Goal: Task Accomplishment & Management: Manage account settings

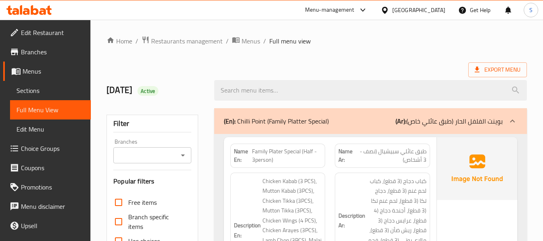
click at [409, 8] on div "United Arab Emirates" at bounding box center [418, 10] width 53 height 9
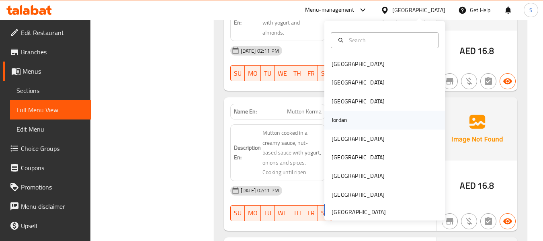
click at [344, 123] on div "Jordan" at bounding box center [339, 120] width 29 height 18
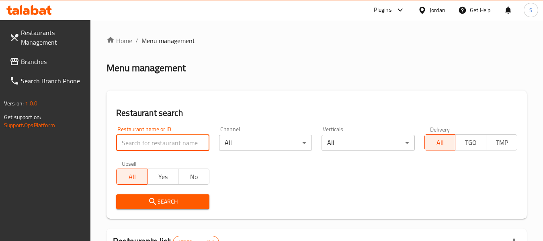
paste input "705568"
type input "705568"
click button "Search" at bounding box center [162, 201] width 93 height 15
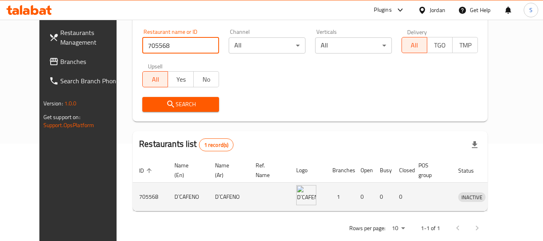
scroll to position [98, 0]
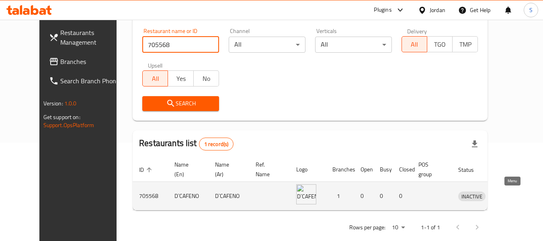
click at [509, 201] on icon "enhanced table" at bounding box center [507, 196] width 10 height 10
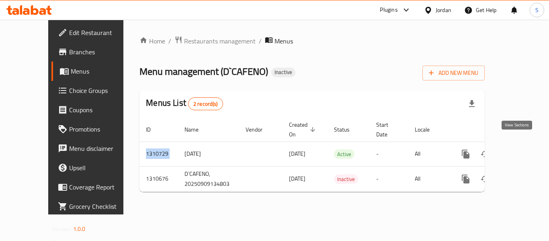
drag, startPoint x: 152, startPoint y: 126, endPoint x: 261, endPoint y: 126, distance: 108.6
click at [200, 126] on table "ID Name Vendor Created On sorted descending Status Start Date Locale Actions 13…" at bounding box center [340, 154] width 400 height 74
drag, startPoint x: 377, startPoint y: 66, endPoint x: 490, endPoint y: 118, distance: 124.9
click at [377, 66] on div "Menu management ( D`CAFENO ) Inactive Add New Menu" at bounding box center [312, 71] width 345 height 18
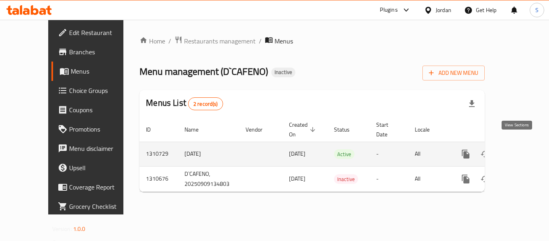
click at [523, 144] on link "enhanced table" at bounding box center [523, 153] width 19 height 19
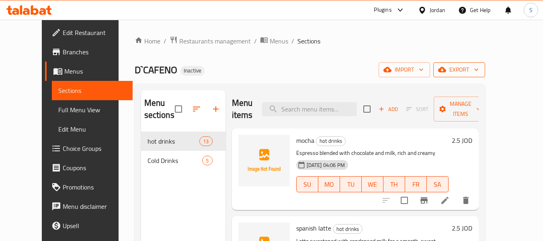
click at [479, 70] on span "export" at bounding box center [459, 70] width 39 height 10
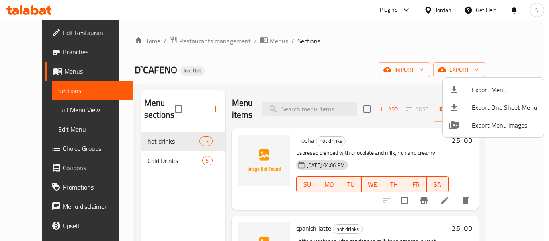
click at [495, 88] on span "Export Menu" at bounding box center [505, 90] width 66 height 10
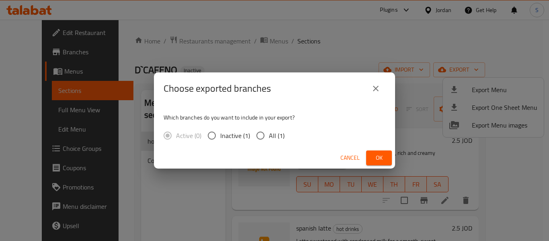
drag, startPoint x: 264, startPoint y: 133, endPoint x: 312, endPoint y: 150, distance: 51.1
click at [264, 133] on input "All (1)" at bounding box center [260, 135] width 17 height 17
radio input "true"
click at [382, 155] on span "Ok" at bounding box center [379, 158] width 13 height 10
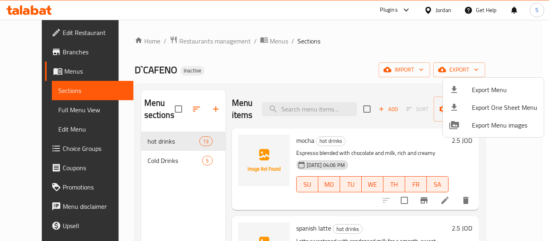
click at [319, 38] on div at bounding box center [274, 120] width 549 height 241
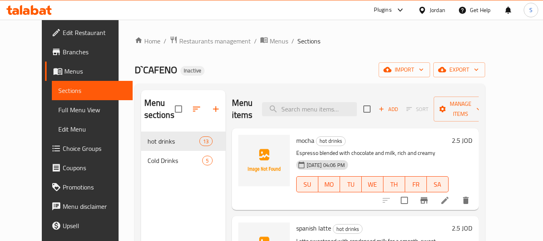
click at [63, 31] on span "Edit Restaurant" at bounding box center [95, 33] width 64 height 10
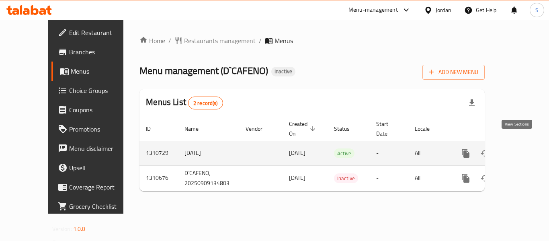
click at [519, 148] on icon "enhanced table" at bounding box center [524, 153] width 10 height 10
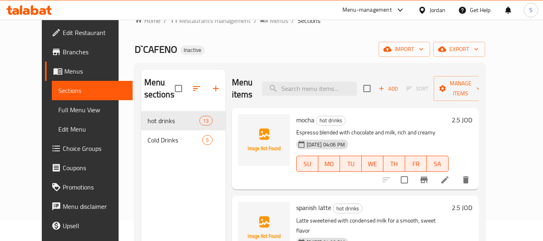
scroll to position [40, 0]
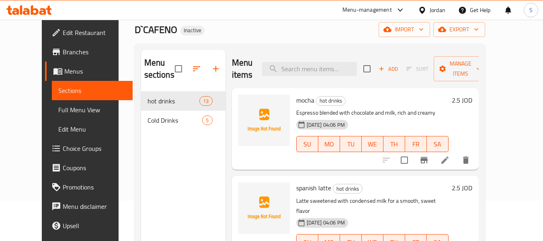
click at [60, 110] on span "Full Menu View" at bounding box center [92, 110] width 68 height 10
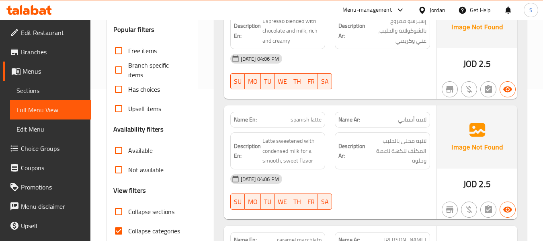
scroll to position [201, 0]
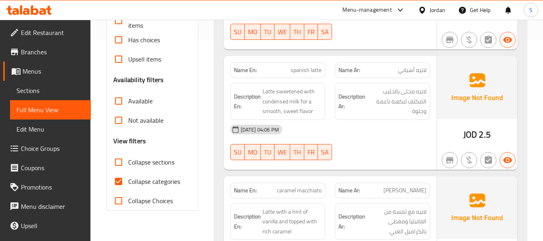
click at [138, 181] on span "Collapse categories" at bounding box center [154, 182] width 52 height 10
click at [128, 181] on input "Collapse categories" at bounding box center [118, 181] width 19 height 19
checkbox input "false"
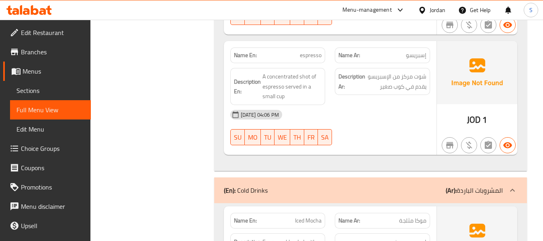
scroll to position [1488, 0]
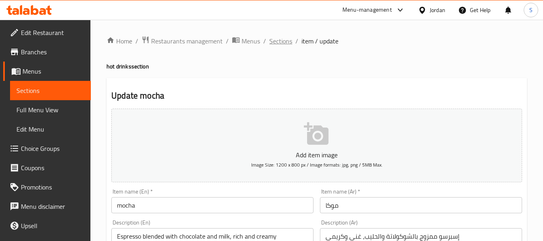
click at [285, 41] on span "Sections" at bounding box center [280, 41] width 23 height 10
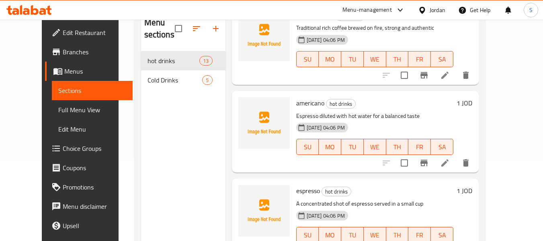
scroll to position [113, 0]
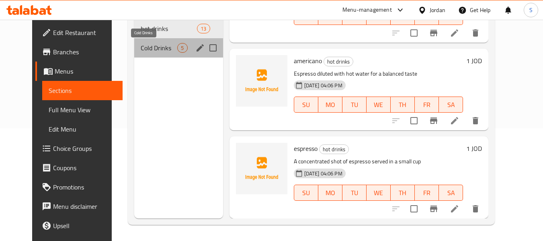
click at [148, 51] on span "Cold Drinks" at bounding box center [159, 48] width 37 height 10
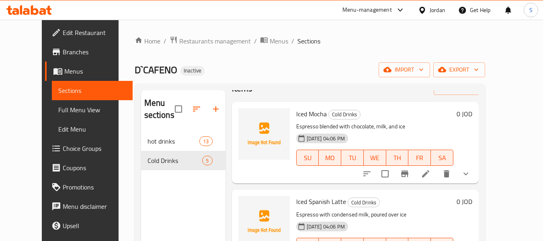
scroll to position [80, 0]
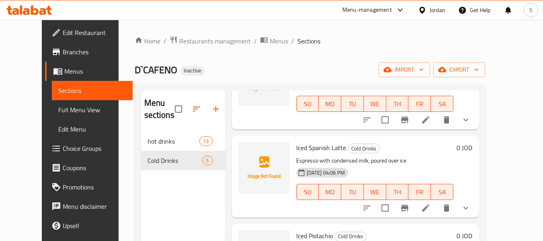
click at [351, 34] on div "Home / Restaurants management / Menus / Sections D`CAFENO Inactive import expor…" at bounding box center [310, 187] width 383 height 334
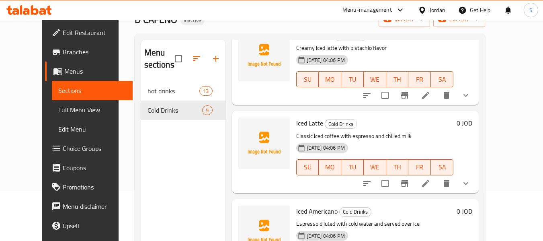
scroll to position [32, 0]
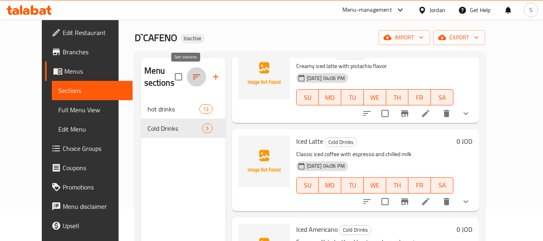
click at [193, 75] on icon "button" at bounding box center [196, 76] width 7 height 5
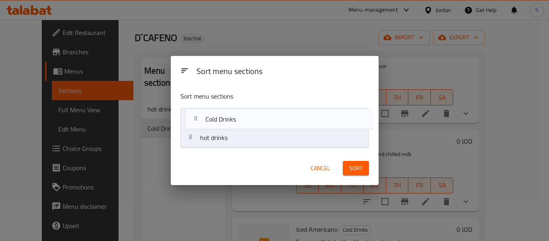
drag, startPoint x: 216, startPoint y: 138, endPoint x: 222, endPoint y: 114, distance: 24.3
click at [222, 114] on nav "hot drinks Cold Drinks" at bounding box center [275, 128] width 189 height 40
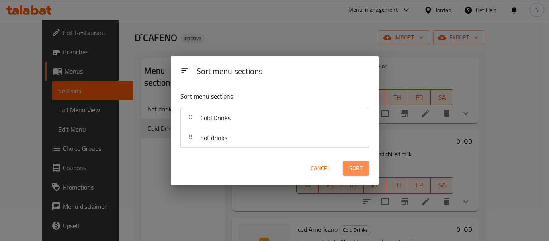
click at [356, 172] on span "Sort" at bounding box center [355, 168] width 13 height 10
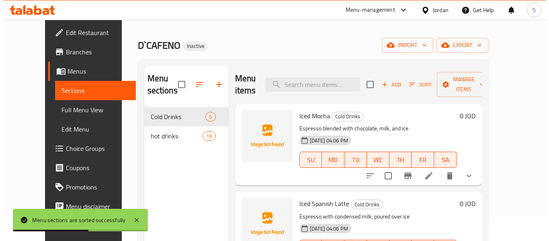
scroll to position [0, 0]
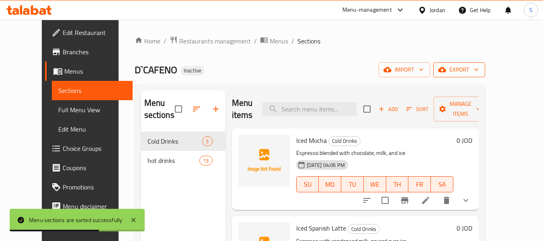
click at [479, 70] on span "export" at bounding box center [459, 70] width 39 height 10
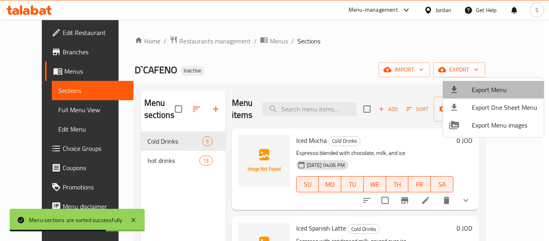
click at [499, 83] on li "Export Menu" at bounding box center [493, 90] width 101 height 18
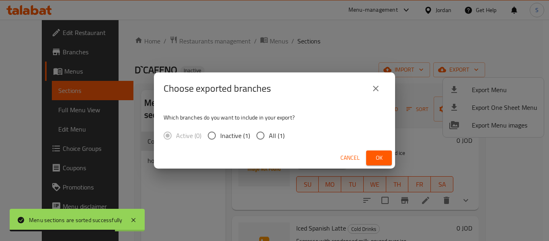
click at [275, 135] on span "All (1)" at bounding box center [277, 136] width 16 height 10
click at [269, 135] on input "All (1)" at bounding box center [260, 135] width 17 height 17
radio input "true"
click at [379, 158] on span "Ok" at bounding box center [379, 158] width 13 height 10
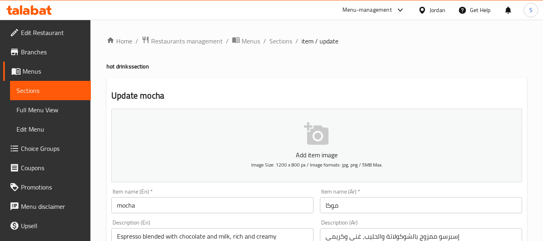
click at [32, 148] on span "Choice Groups" at bounding box center [53, 149] width 64 height 10
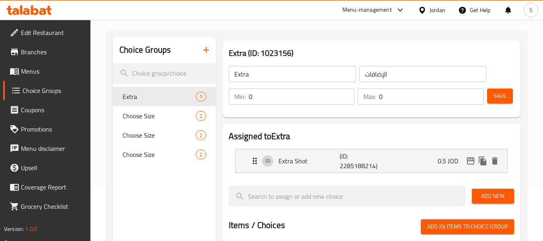
scroll to position [40, 0]
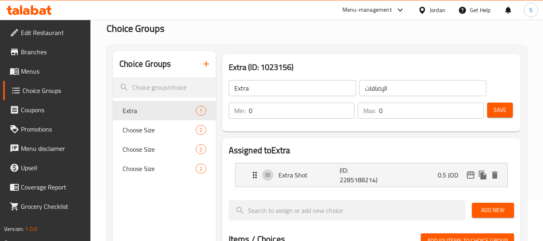
click at [206, 63] on icon "button" at bounding box center [206, 64] width 6 height 6
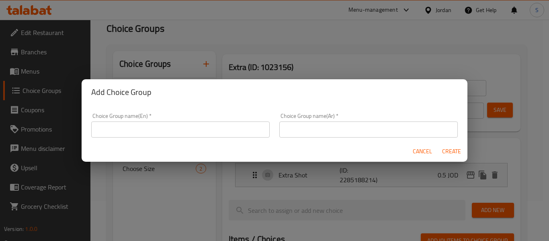
click at [166, 131] on input "text" at bounding box center [180, 129] width 179 height 16
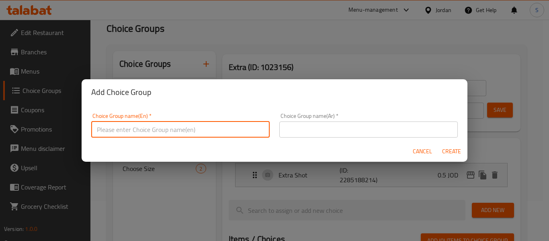
type input "Add on's"
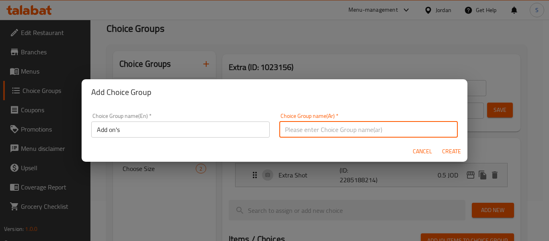
click at [318, 127] on input "text" at bounding box center [368, 129] width 179 height 16
type input "الإضافات"
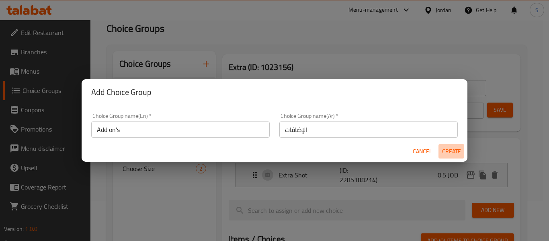
click at [452, 152] on span "Create" at bounding box center [451, 151] width 19 height 10
type input "Add on's"
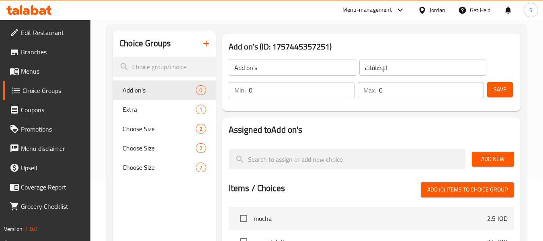
scroll to position [80, 0]
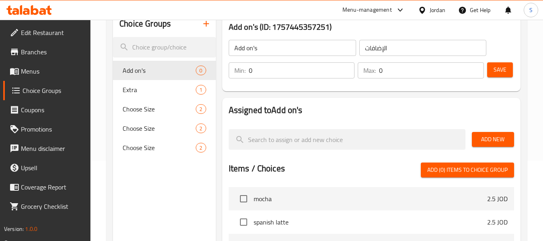
click at [484, 138] on span "Add New" at bounding box center [492, 139] width 29 height 10
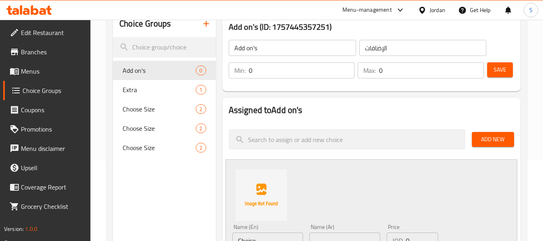
scroll to position [121, 0]
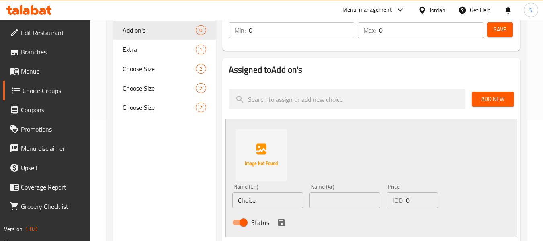
click at [259, 205] on input "Choice" at bounding box center [267, 200] width 71 height 16
type input "Extra flavor"
click at [345, 194] on input "text" at bounding box center [345, 200] width 71 height 16
type input "إضافة نكهة"
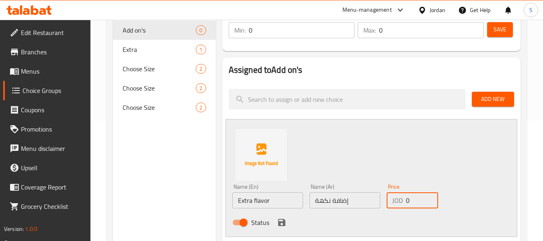
click at [415, 200] on input "0" at bounding box center [422, 200] width 32 height 16
type input "0.5"
click at [282, 222] on icon "save" at bounding box center [281, 222] width 7 height 7
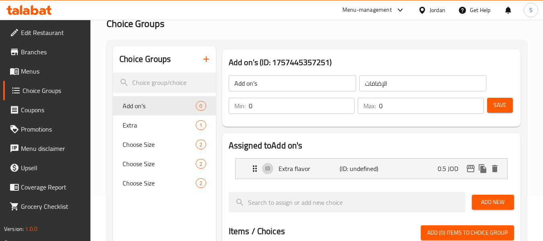
scroll to position [40, 0]
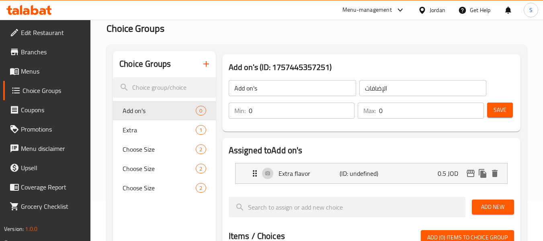
click at [504, 113] on span "Save" at bounding box center [500, 110] width 13 height 10
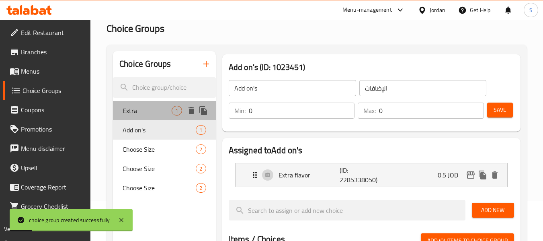
click at [135, 107] on span "Extra" at bounding box center [147, 111] width 49 height 10
type input "Extra"
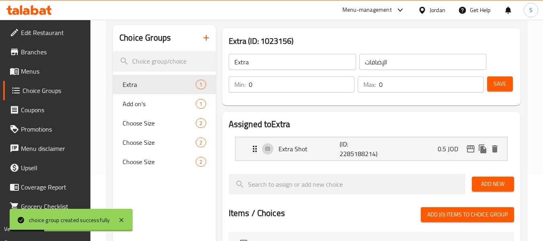
scroll to position [80, 0]
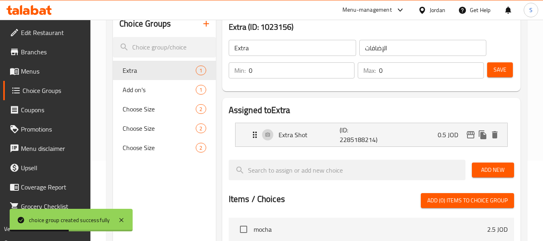
click at [490, 171] on span "Add New" at bounding box center [492, 170] width 29 height 10
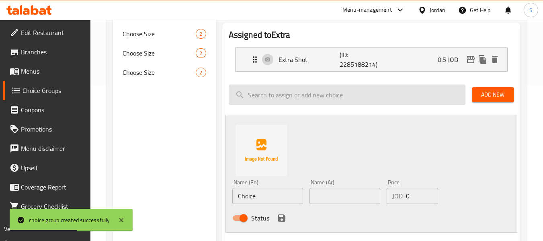
scroll to position [161, 0]
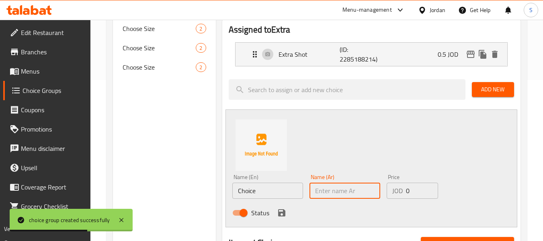
click at [332, 187] on input "text" at bounding box center [345, 191] width 71 height 16
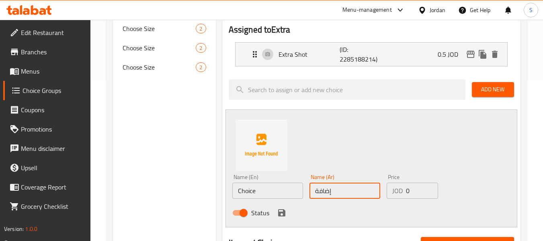
type input "إضافة نكهة"
click at [259, 195] on input "Choice" at bounding box center [267, 191] width 71 height 16
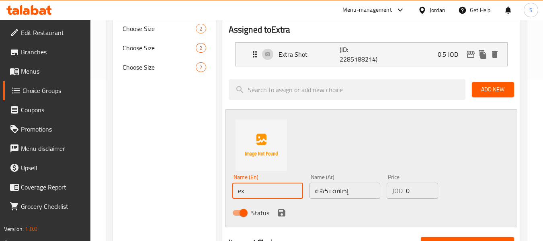
type input "Extra flavor"
click at [410, 188] on input "0" at bounding box center [422, 191] width 32 height 16
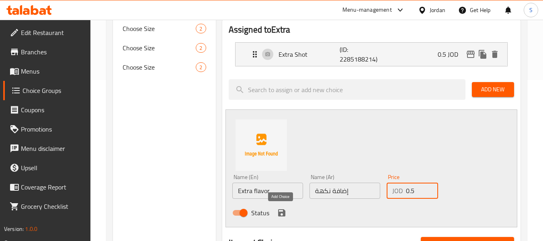
type input "0.5"
click at [284, 214] on icon "save" at bounding box center [281, 212] width 7 height 7
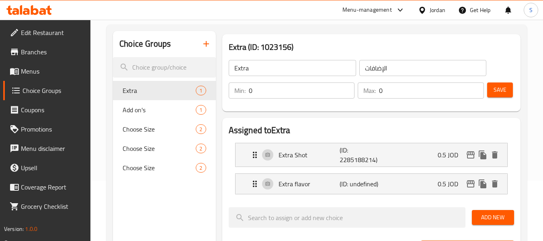
scroll to position [40, 0]
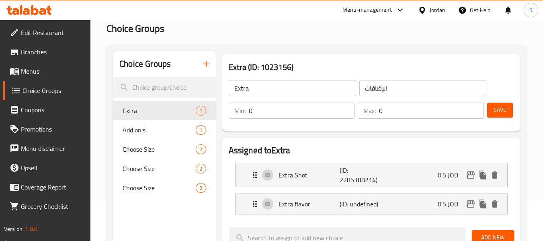
click at [499, 113] on span "Save" at bounding box center [500, 110] width 13 height 10
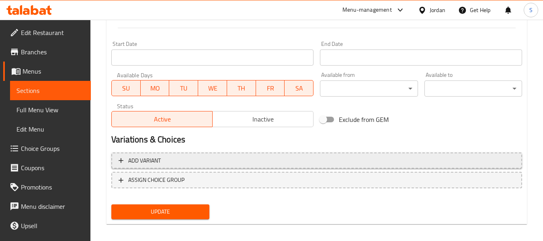
scroll to position [327, 0]
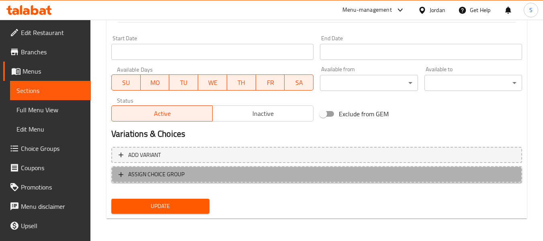
click at [252, 178] on span "ASSIGN CHOICE GROUP" at bounding box center [317, 174] width 396 height 10
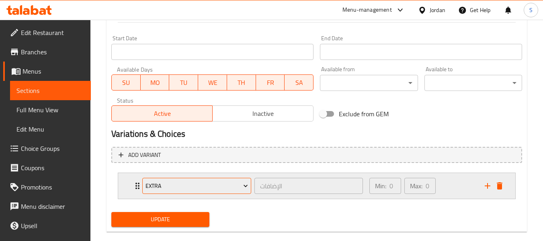
click at [198, 187] on span "Extra" at bounding box center [197, 186] width 103 height 10
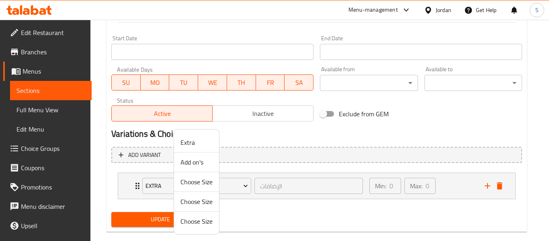
click at [195, 161] on span "Add on's" at bounding box center [197, 162] width 32 height 10
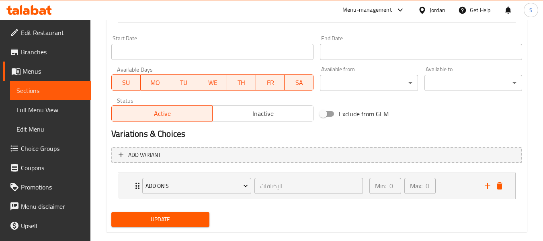
click at [169, 218] on span "Update" at bounding box center [160, 219] width 85 height 10
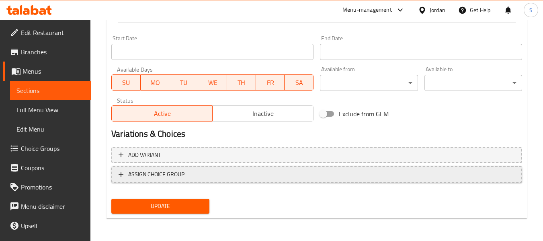
click at [199, 174] on span "ASSIGN CHOICE GROUP" at bounding box center [317, 174] width 396 height 10
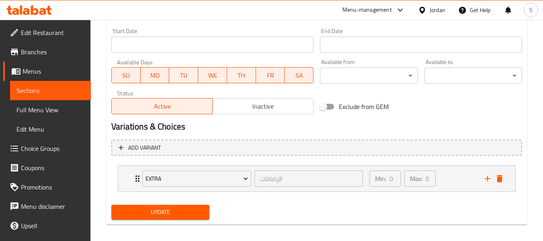
scroll to position [341, 0]
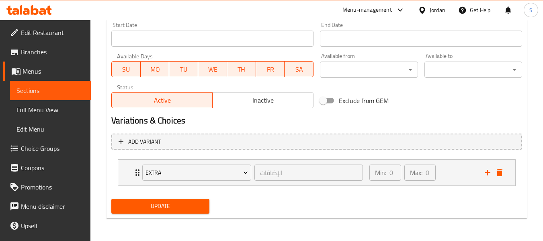
click at [199, 174] on span "Extra" at bounding box center [197, 173] width 103 height 10
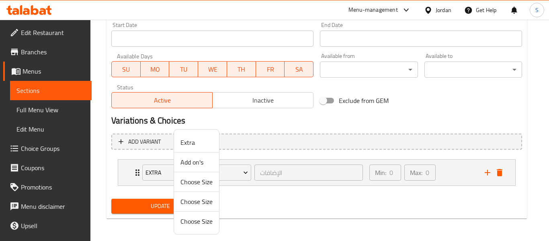
click at [201, 162] on span "Add on's" at bounding box center [197, 162] width 32 height 10
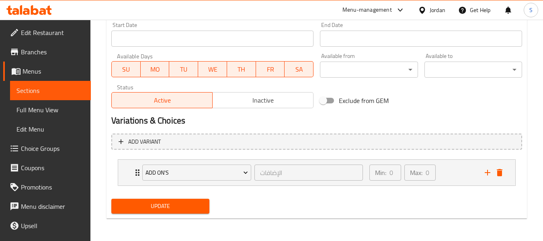
drag, startPoint x: 171, startPoint y: 204, endPoint x: 415, endPoint y: 3, distance: 315.9
click at [171, 204] on span "Update" at bounding box center [160, 206] width 85 height 10
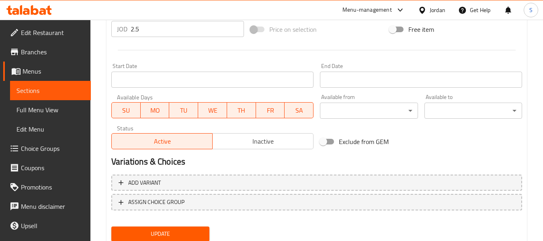
scroll to position [327, 0]
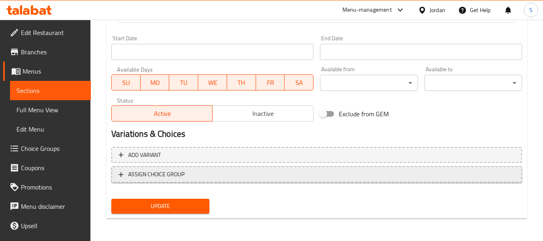
click at [199, 175] on span "ASSIGN CHOICE GROUP" at bounding box center [317, 174] width 396 height 10
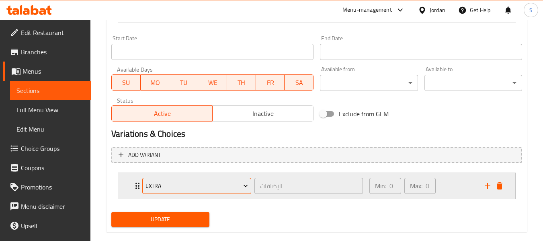
click at [177, 188] on span "Extra" at bounding box center [197, 186] width 103 height 10
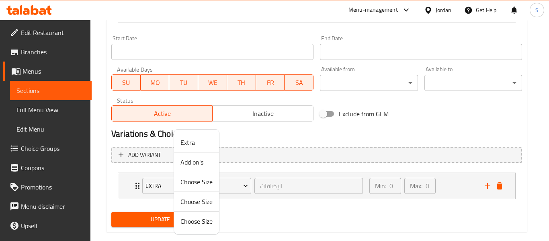
click at [190, 162] on span "Add on's" at bounding box center [197, 162] width 32 height 10
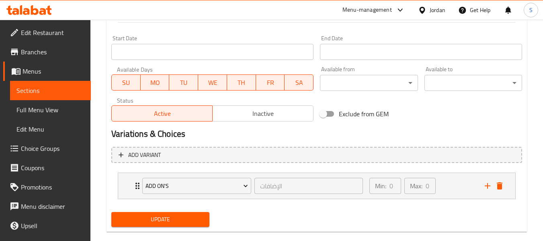
click at [176, 216] on span "Update" at bounding box center [160, 219] width 85 height 10
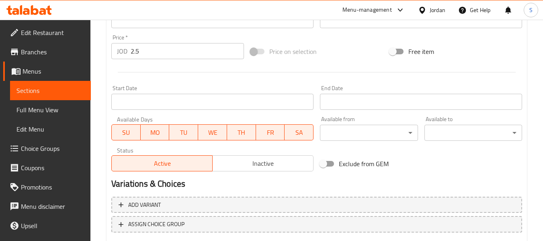
scroll to position [327, 0]
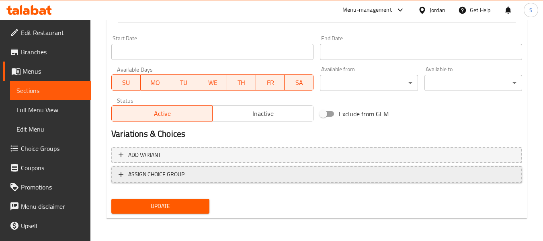
click at [183, 174] on span "ASSIGN CHOICE GROUP" at bounding box center [156, 174] width 56 height 10
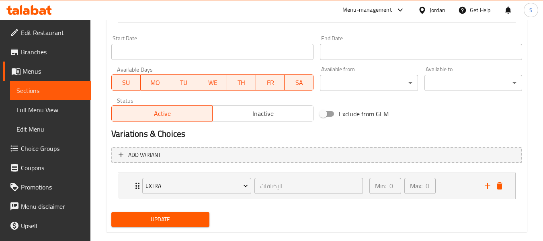
scroll to position [341, 0]
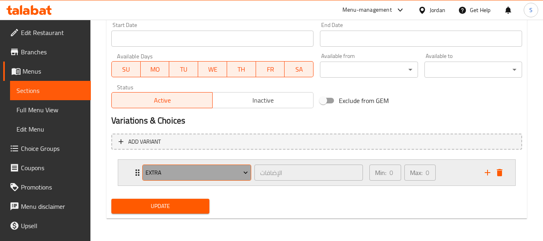
click at [178, 174] on span "Extra" at bounding box center [197, 173] width 103 height 10
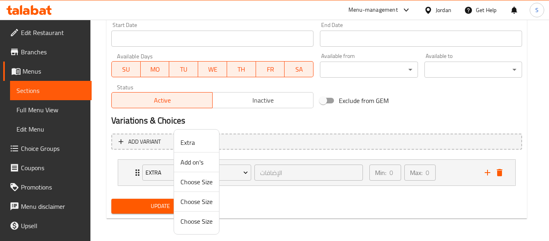
click at [202, 170] on li "Add on's" at bounding box center [196, 162] width 45 height 20
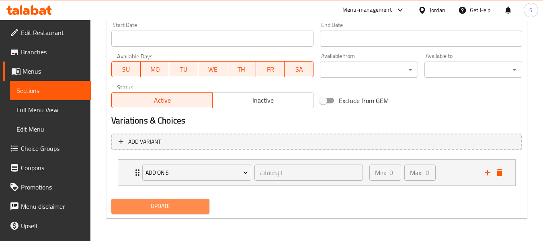
drag, startPoint x: 183, startPoint y: 205, endPoint x: 343, endPoint y: 4, distance: 256.6
click at [183, 202] on span "Update" at bounding box center [160, 206] width 85 height 10
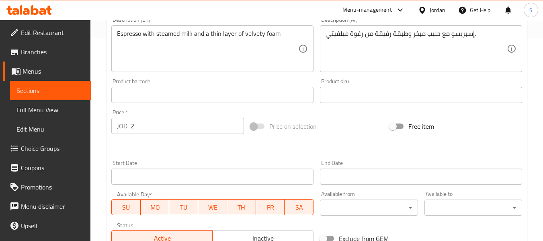
scroll to position [327, 0]
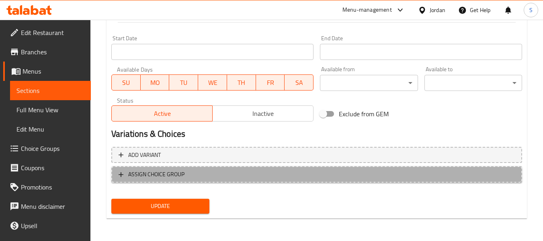
click at [179, 172] on span "ASSIGN CHOICE GROUP" at bounding box center [156, 174] width 56 height 10
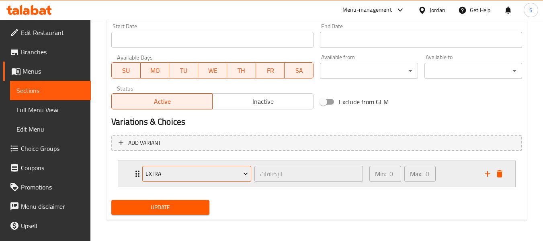
scroll to position [341, 0]
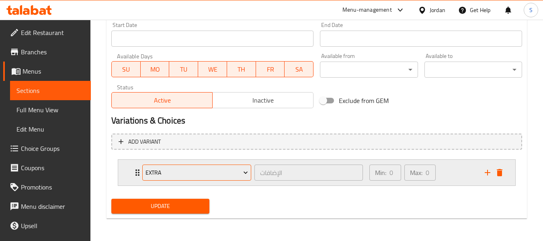
click at [187, 175] on span "Extra" at bounding box center [197, 173] width 103 height 10
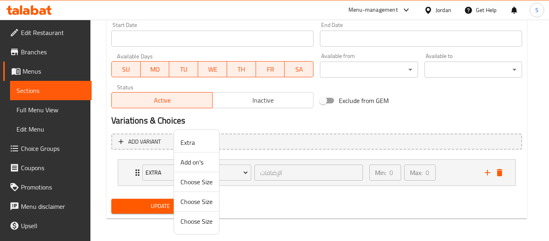
click at [189, 163] on span "Add on's" at bounding box center [197, 162] width 32 height 10
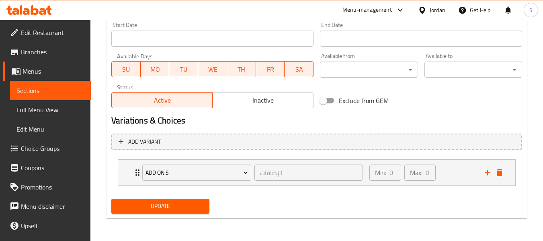
click at [164, 203] on span "Update" at bounding box center [160, 206] width 85 height 10
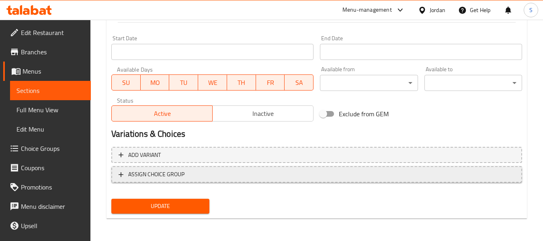
click at [201, 173] on span "ASSIGN CHOICE GROUP" at bounding box center [317, 174] width 396 height 10
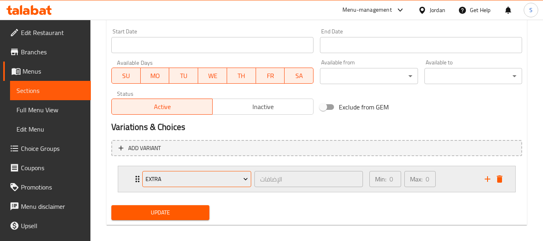
scroll to position [341, 0]
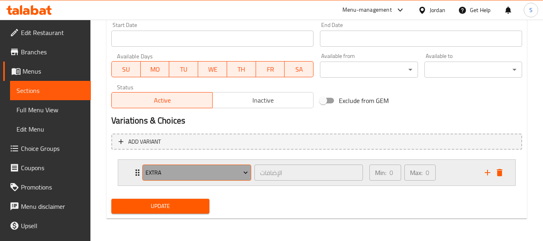
click at [194, 178] on button "Extra" at bounding box center [196, 172] width 109 height 16
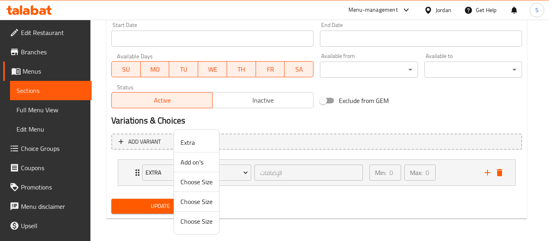
click at [199, 162] on span "Add on's" at bounding box center [197, 162] width 32 height 10
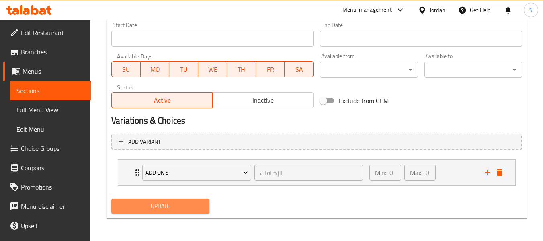
click at [175, 202] on span "Update" at bounding box center [160, 206] width 85 height 10
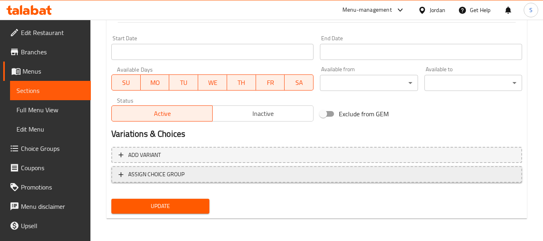
click at [226, 172] on span "ASSIGN CHOICE GROUP" at bounding box center [317, 174] width 396 height 10
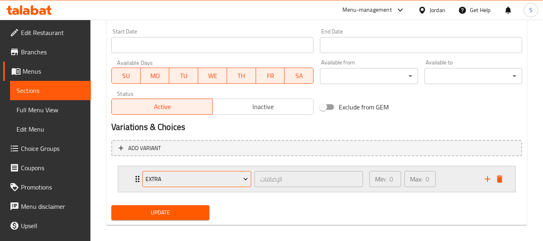
scroll to position [341, 0]
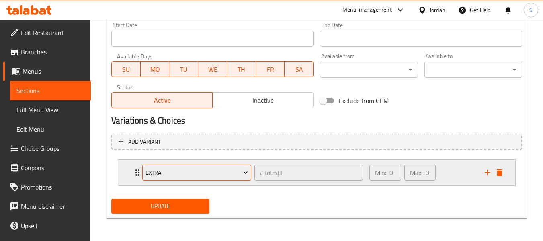
click at [213, 174] on span "Extra" at bounding box center [197, 173] width 103 height 10
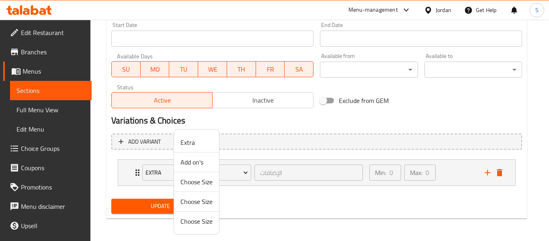
click at [203, 165] on span "Add on's" at bounding box center [197, 162] width 32 height 10
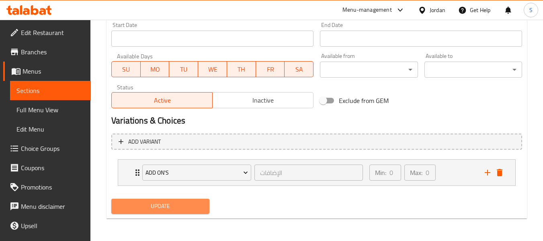
click at [173, 203] on span "Update" at bounding box center [160, 206] width 85 height 10
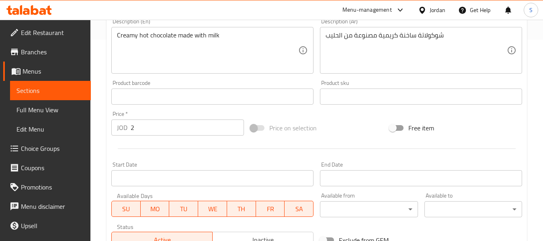
scroll to position [327, 0]
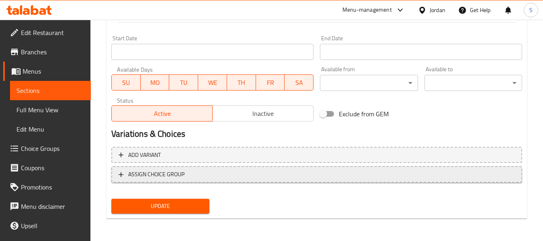
click at [191, 172] on span "ASSIGN CHOICE GROUP" at bounding box center [317, 174] width 396 height 10
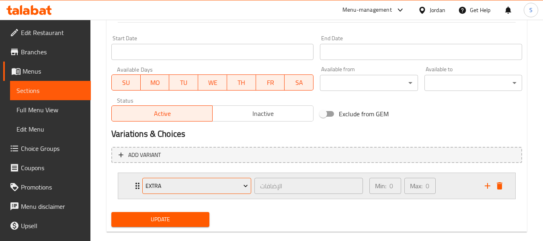
click at [184, 184] on span "Extra" at bounding box center [197, 186] width 103 height 10
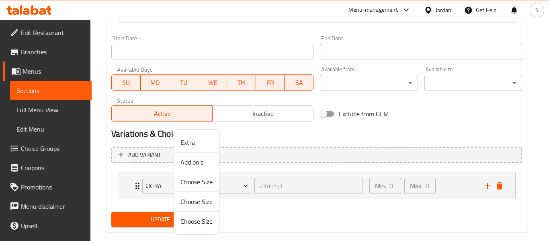
click at [197, 160] on span "Add on's" at bounding box center [197, 162] width 32 height 10
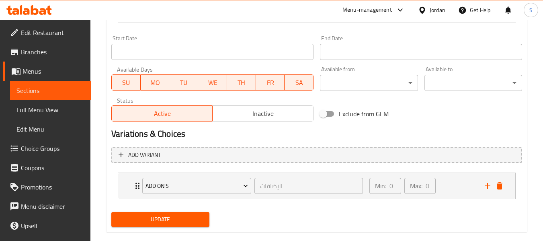
click at [172, 218] on span "Update" at bounding box center [160, 219] width 85 height 10
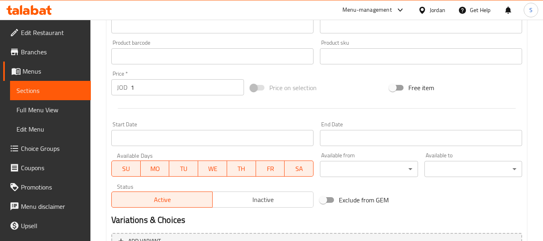
scroll to position [327, 0]
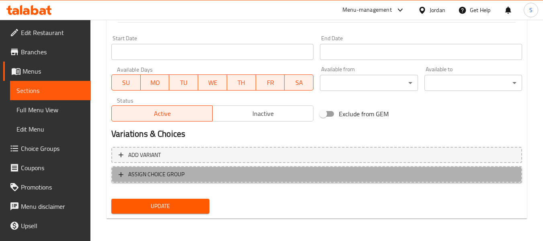
click at [218, 177] on span "ASSIGN CHOICE GROUP" at bounding box center [317, 174] width 396 height 10
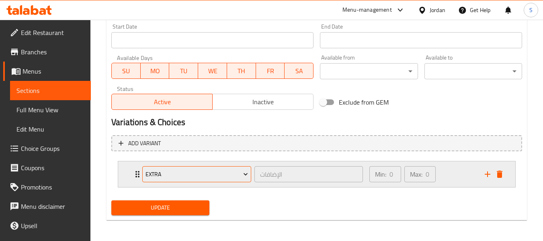
scroll to position [341, 0]
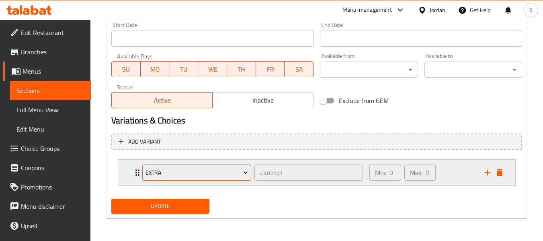
click at [199, 171] on span "Extra" at bounding box center [197, 173] width 103 height 10
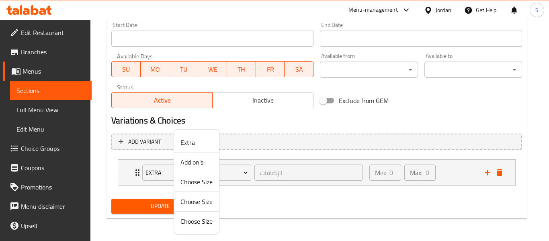
click at [195, 163] on span "Add on's" at bounding box center [197, 162] width 32 height 10
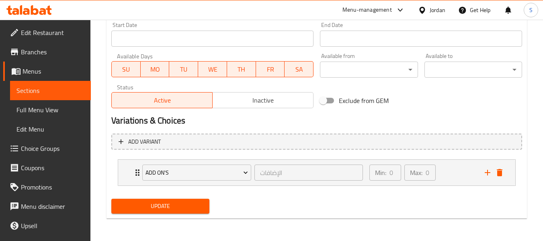
drag, startPoint x: 172, startPoint y: 205, endPoint x: 280, endPoint y: 63, distance: 178.3
click at [172, 205] on span "Update" at bounding box center [160, 206] width 85 height 10
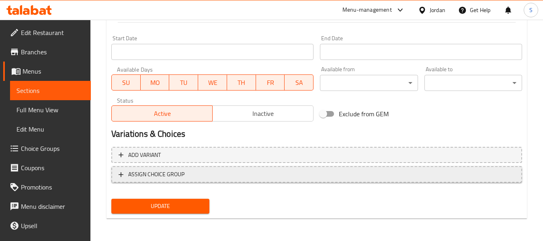
click at [185, 177] on span "ASSIGN CHOICE GROUP" at bounding box center [317, 174] width 396 height 10
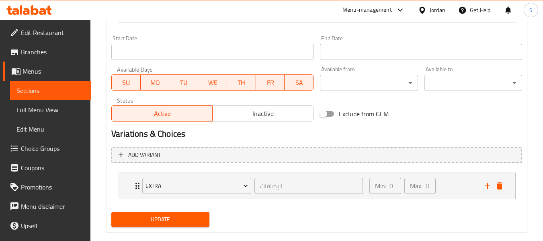
scroll to position [341, 0]
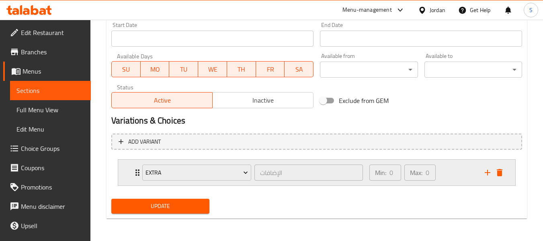
click at [189, 164] on div "Extra" at bounding box center [197, 172] width 112 height 19
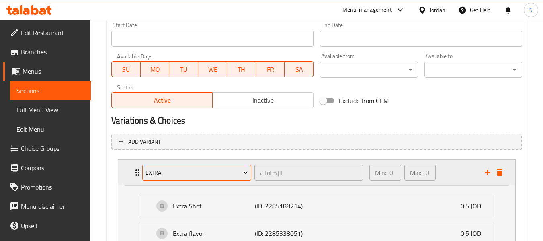
click at [191, 174] on span "Extra" at bounding box center [197, 173] width 103 height 10
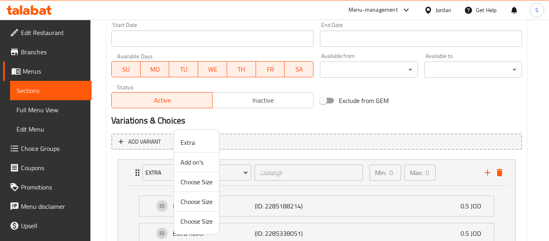
click at [197, 165] on span "Add on's" at bounding box center [197, 162] width 32 height 10
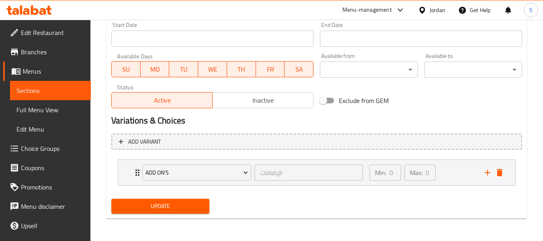
click at [169, 206] on span "Update" at bounding box center [160, 206] width 85 height 10
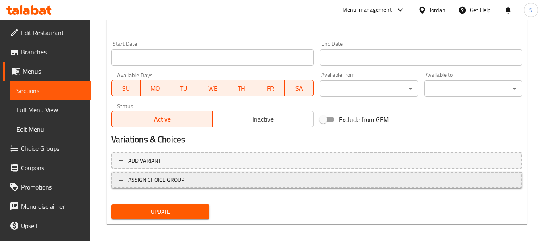
click at [168, 180] on span "ASSIGN CHOICE GROUP" at bounding box center [156, 180] width 56 height 10
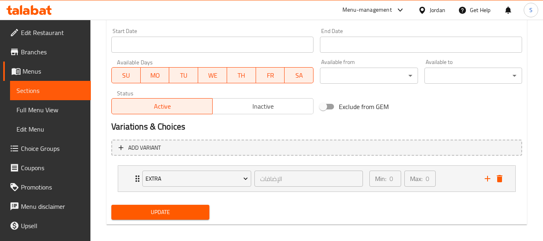
scroll to position [341, 0]
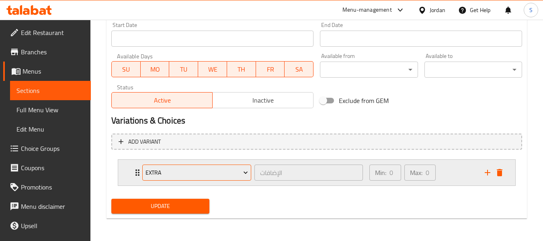
click at [180, 173] on span "Extra" at bounding box center [197, 173] width 103 height 10
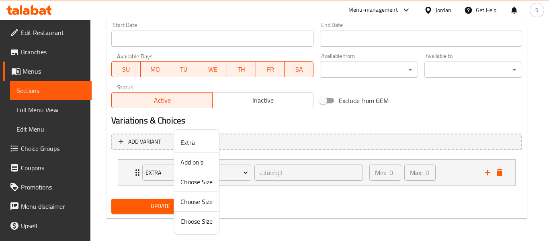
click at [192, 162] on span "Add on's" at bounding box center [197, 162] width 32 height 10
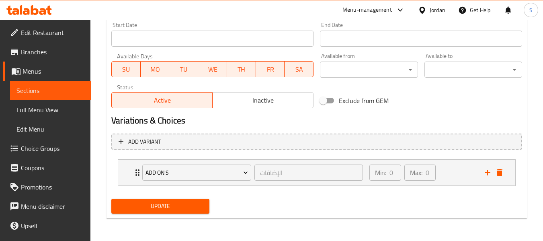
drag, startPoint x: 168, startPoint y: 205, endPoint x: 408, endPoint y: 46, distance: 287.8
click at [168, 205] on span "Update" at bounding box center [160, 206] width 85 height 10
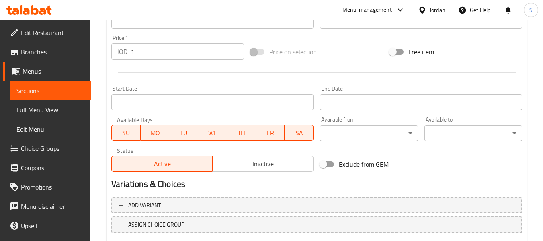
scroll to position [327, 0]
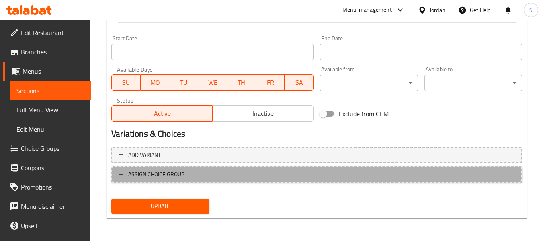
click at [210, 178] on span "ASSIGN CHOICE GROUP" at bounding box center [317, 174] width 396 height 10
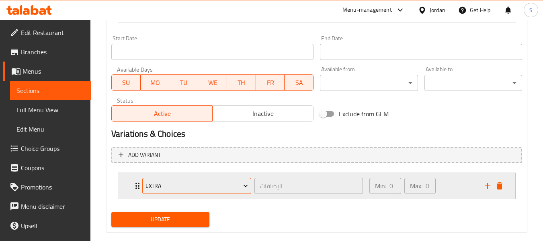
click at [182, 193] on button "Extra" at bounding box center [196, 186] width 109 height 16
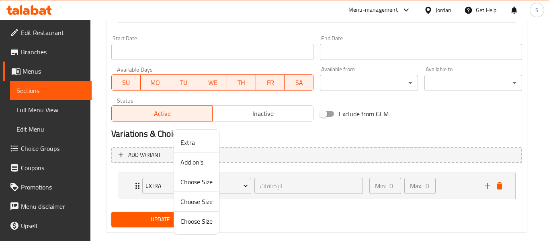
click at [191, 163] on span "Add on's" at bounding box center [197, 162] width 32 height 10
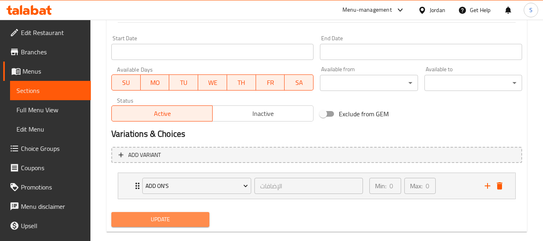
click at [173, 218] on span "Update" at bounding box center [160, 219] width 85 height 10
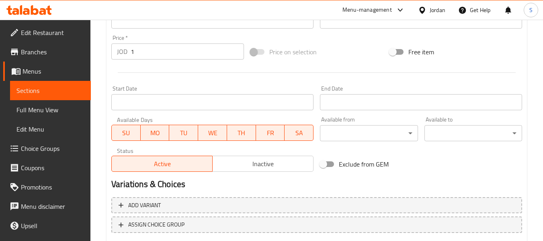
scroll to position [327, 0]
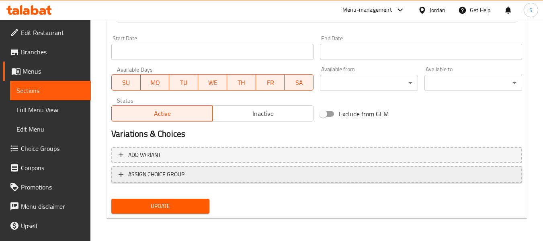
click at [190, 177] on span "ASSIGN CHOICE GROUP" at bounding box center [317, 174] width 396 height 10
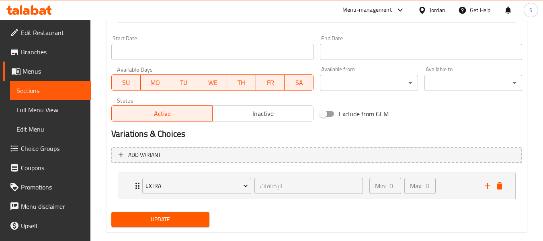
scroll to position [341, 0]
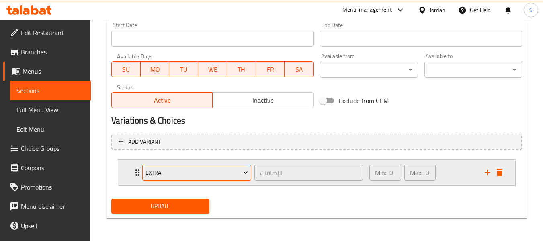
click at [195, 166] on button "Extra" at bounding box center [196, 172] width 109 height 16
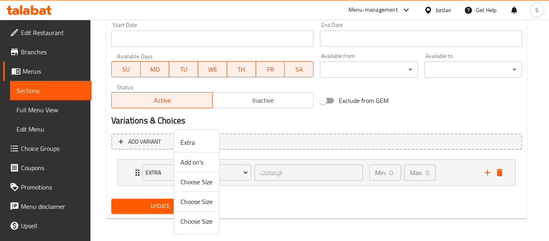
click at [201, 160] on span "Add on's" at bounding box center [197, 162] width 32 height 10
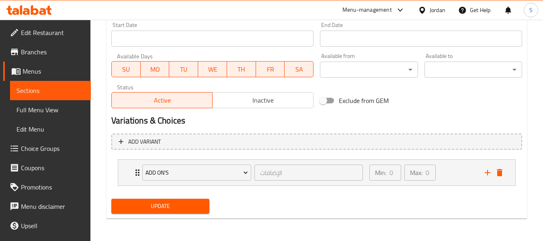
click at [173, 203] on span "Update" at bounding box center [160, 206] width 85 height 10
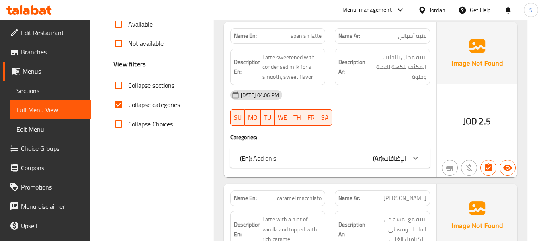
scroll to position [281, 0]
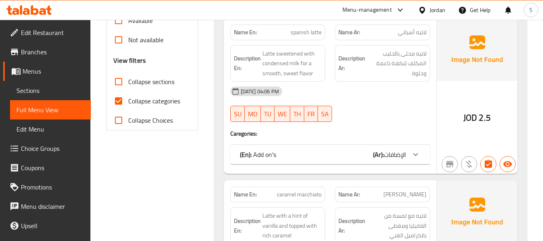
click at [149, 104] on span "Collapse categories" at bounding box center [154, 101] width 52 height 10
click at [128, 104] on input "Collapse categories" at bounding box center [118, 100] width 19 height 19
checkbox input "false"
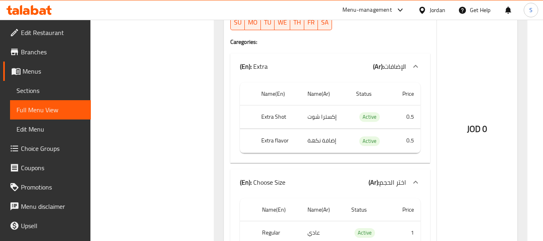
scroll to position [4639, 0]
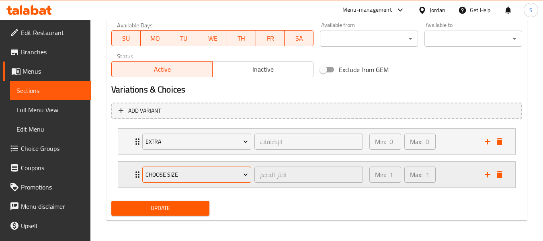
scroll to position [374, 0]
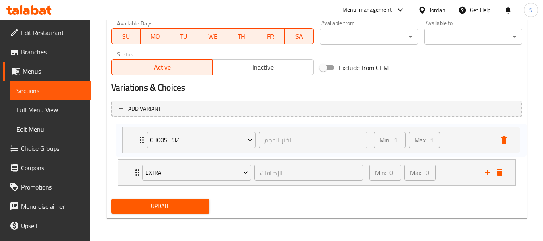
drag, startPoint x: 127, startPoint y: 172, endPoint x: 131, endPoint y: 136, distance: 36.1
click at [131, 136] on div "Extra الإضافات ​ Min: 0 ​ Max: 0 ​ Extra Shot (ID: 2285188214) 0.5 JOD Name (En…" at bounding box center [316, 156] width 411 height 66
click at [164, 205] on span "Update" at bounding box center [160, 206] width 85 height 10
drag, startPoint x: 151, startPoint y: 138, endPoint x: 142, endPoint y: 136, distance: 9.3
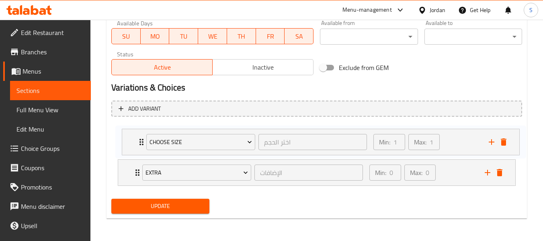
click at [142, 136] on div "Extra الإضافات ​ Min: 0 ​ Max: 0 ​ Extra Shot (ID: 2285188214) 0.5 JOD Name (En…" at bounding box center [316, 156] width 411 height 66
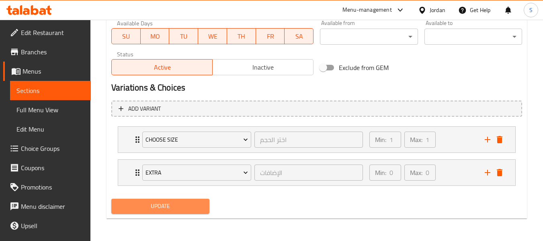
click at [166, 209] on span "Update" at bounding box center [160, 206] width 85 height 10
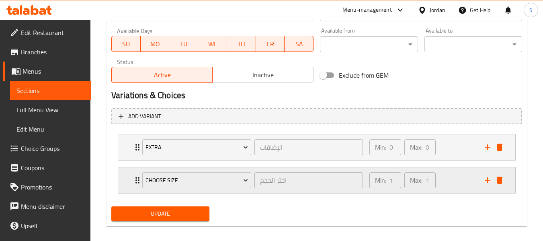
scroll to position [374, 0]
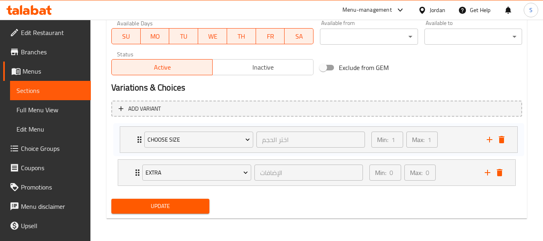
drag, startPoint x: 135, startPoint y: 174, endPoint x: 138, endPoint y: 138, distance: 36.3
click at [138, 138] on div "Extra الإضافات ​ Min: 0 ​ Max: 0 ​ Extra Shot (ID: 2285188214) 0.5 JOD Name (En…" at bounding box center [316, 156] width 411 height 66
click at [156, 203] on span "Update" at bounding box center [160, 206] width 85 height 10
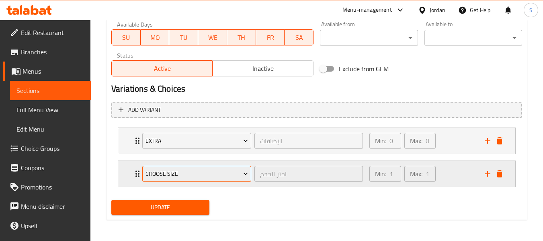
scroll to position [374, 0]
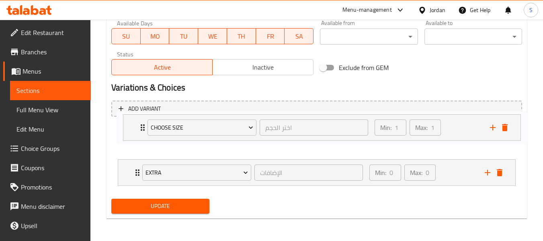
drag, startPoint x: 137, startPoint y: 176, endPoint x: 142, endPoint y: 129, distance: 47.3
click at [142, 129] on div "Extra الإضافات ​ Min: 0 ​ Max: 0 ​ Extra Shot (ID: 2285188214) 0.5 JOD Name (En…" at bounding box center [316, 156] width 411 height 66
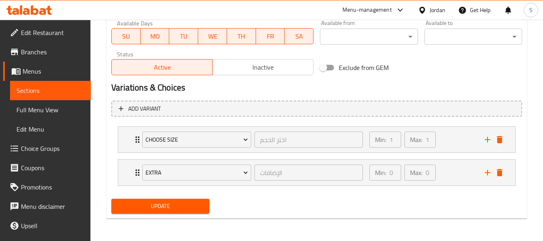
click at [172, 205] on span "Update" at bounding box center [160, 206] width 85 height 10
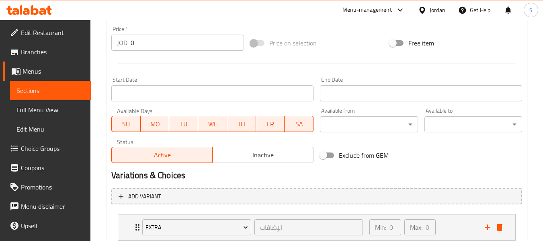
scroll to position [374, 0]
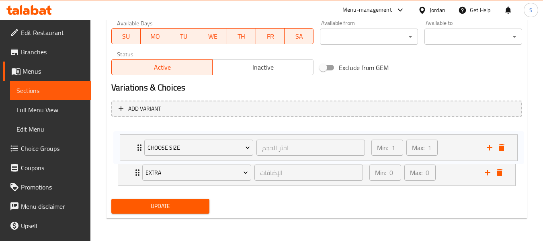
drag, startPoint x: 133, startPoint y: 175, endPoint x: 136, endPoint y: 146, distance: 29.5
click at [136, 146] on div "Extra الإضافات ​ Min: 0 ​ Max: 0 ​ Extra Shot (ID: 2285188214) 0.5 JOD Name (En…" at bounding box center [316, 156] width 411 height 66
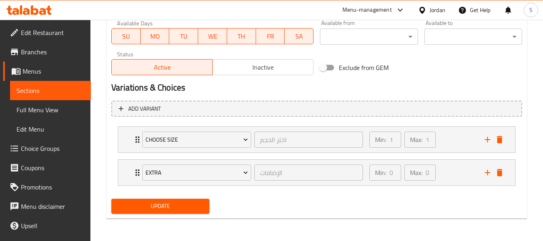
click at [168, 203] on span "Update" at bounding box center [160, 206] width 85 height 10
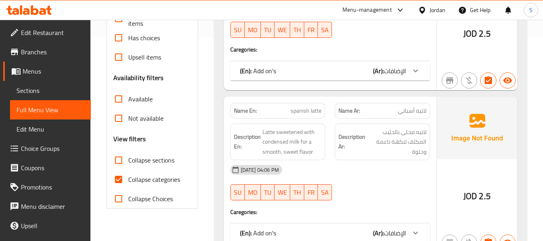
scroll to position [241, 0]
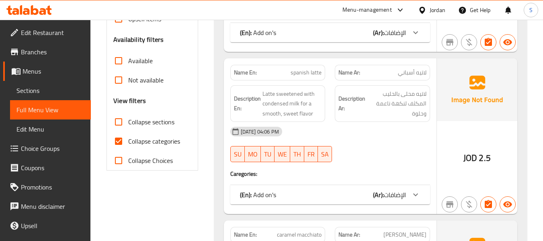
drag, startPoint x: 151, startPoint y: 139, endPoint x: 157, endPoint y: 205, distance: 66.2
click at [151, 139] on span "Collapse categories" at bounding box center [154, 141] width 52 height 10
click at [128, 139] on input "Collapse categories" at bounding box center [118, 140] width 19 height 19
checkbox input "false"
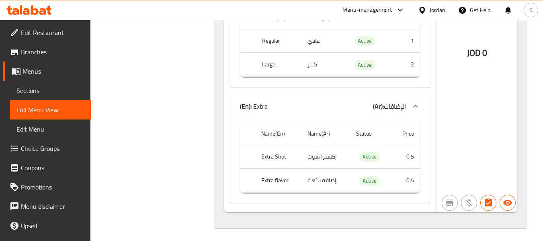
scroll to position [4719, 0]
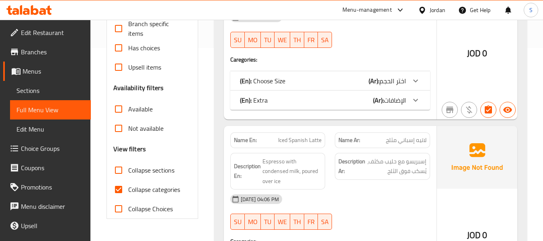
scroll to position [241, 0]
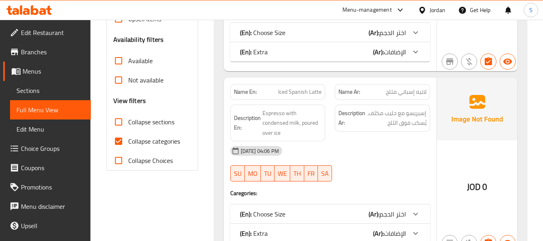
click at [135, 147] on label "Collapse categories" at bounding box center [144, 140] width 71 height 19
click at [128, 147] on input "Collapse categories" at bounding box center [118, 140] width 19 height 19
checkbox input "false"
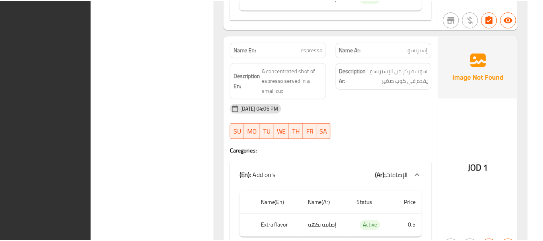
scroll to position [4689, 0]
